Goal: Go to known website: Access a specific website the user already knows

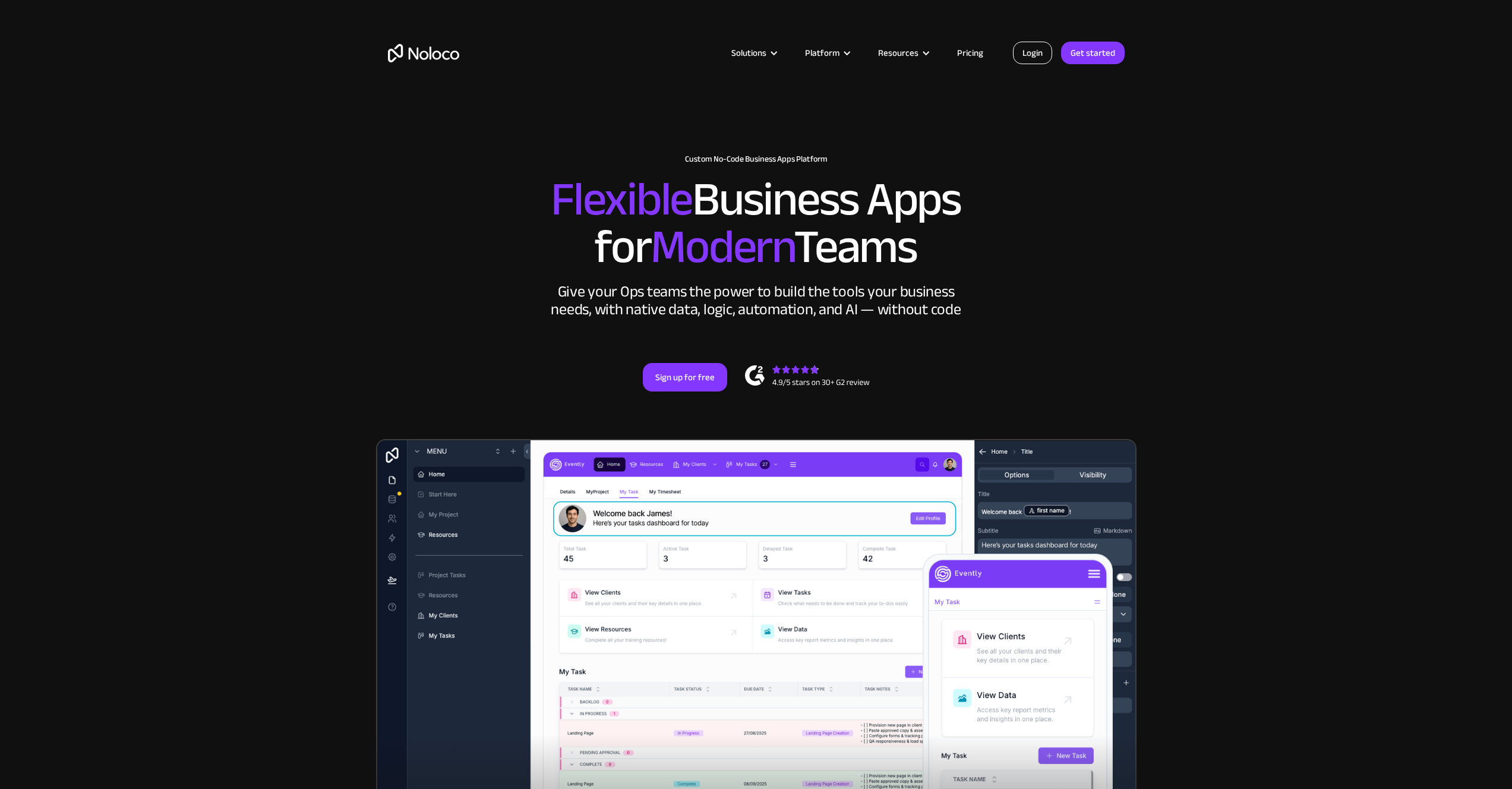
click at [1023, 44] on link "Login" at bounding box center [1033, 52] width 39 height 22
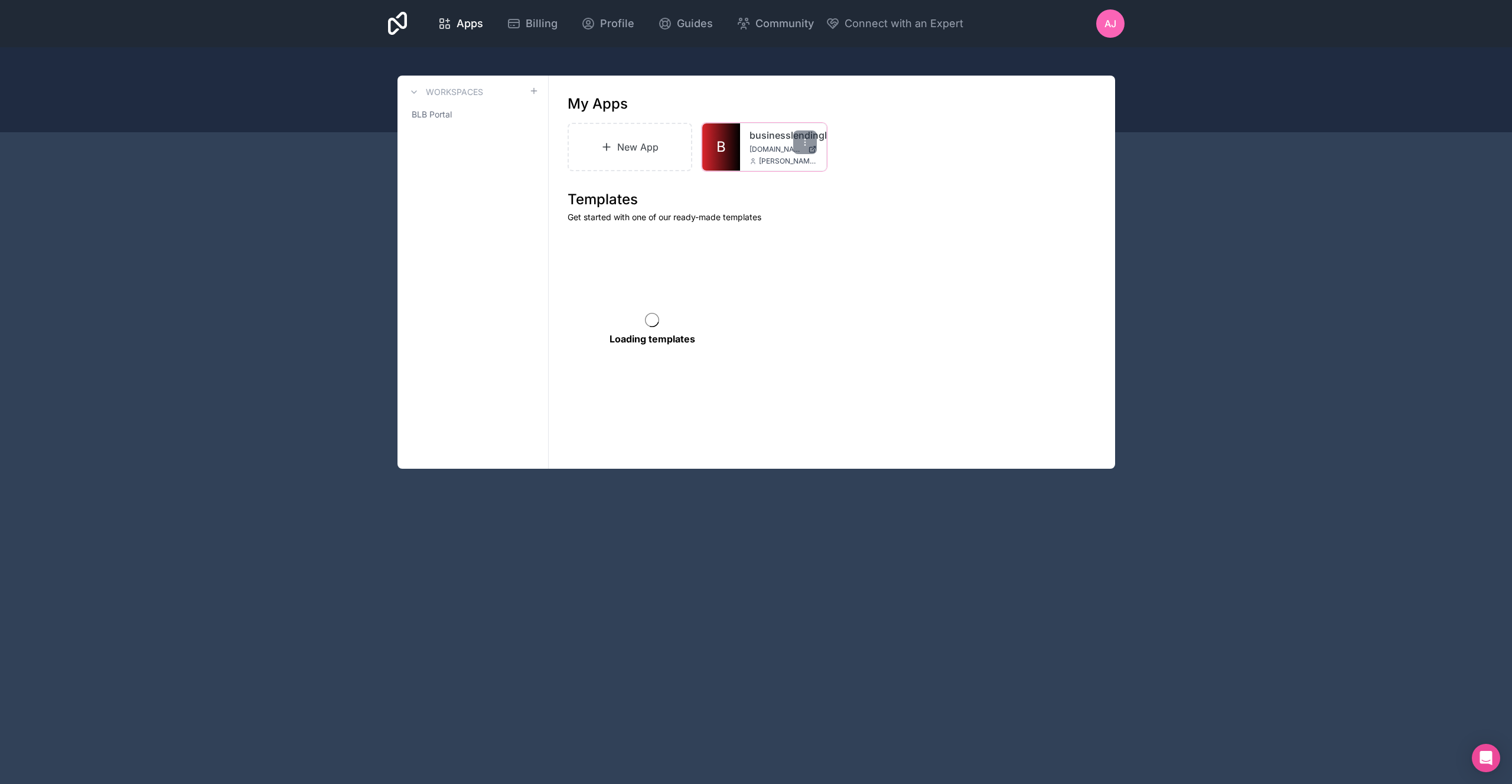
click at [750, 143] on div "businesslendingblueprint app.blbnetwork.com abel@hermon.io" at bounding box center [783, 146] width 86 height 47
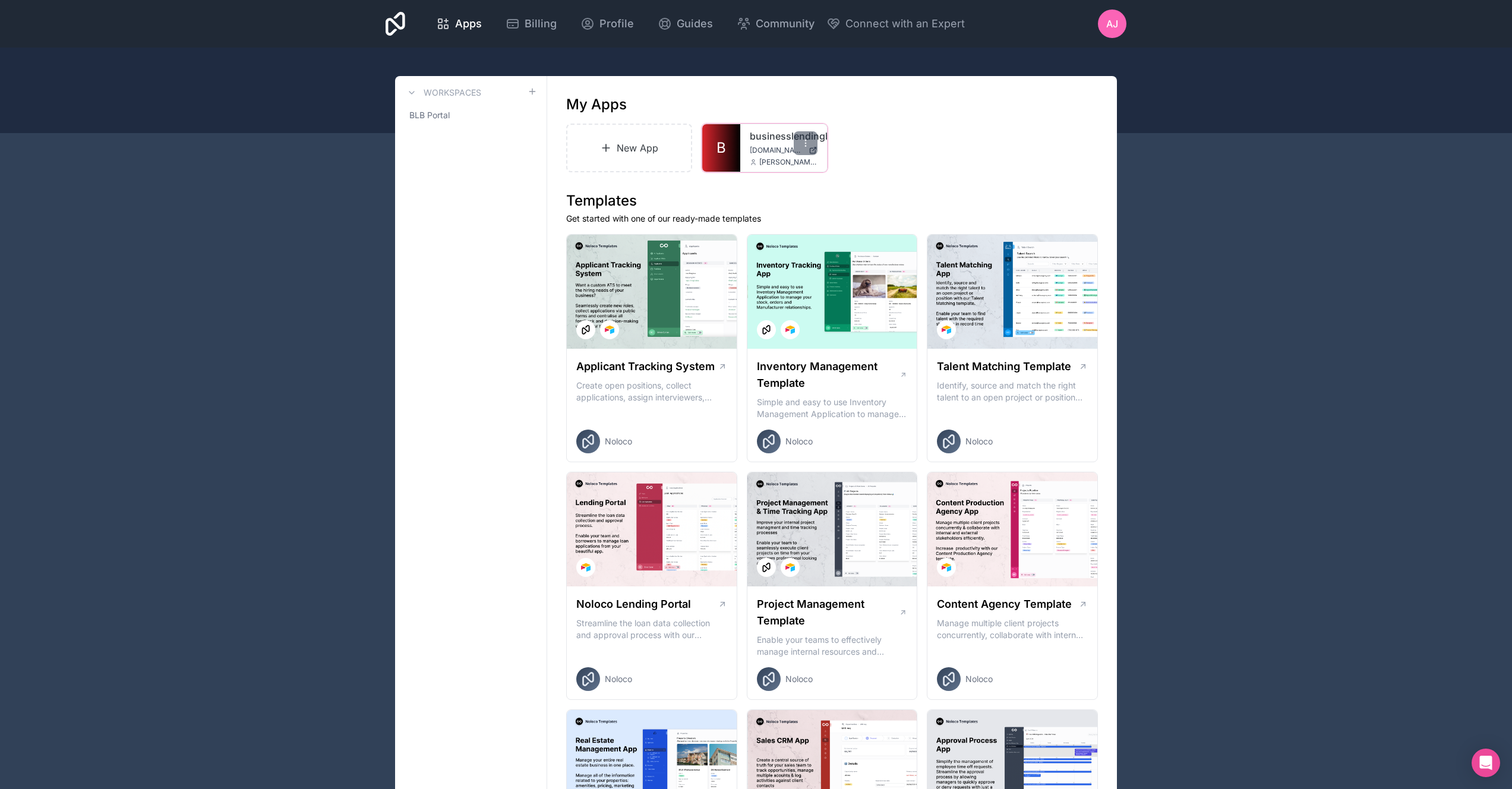
click at [777, 143] on div "businesslendingblueprint app.blbnetwork.com abel@hermon.io" at bounding box center [783, 147] width 87 height 47
click at [772, 136] on link "businesslendingblueprint" at bounding box center [783, 136] width 67 height 14
